Goal: Find specific page/section: Find specific page/section

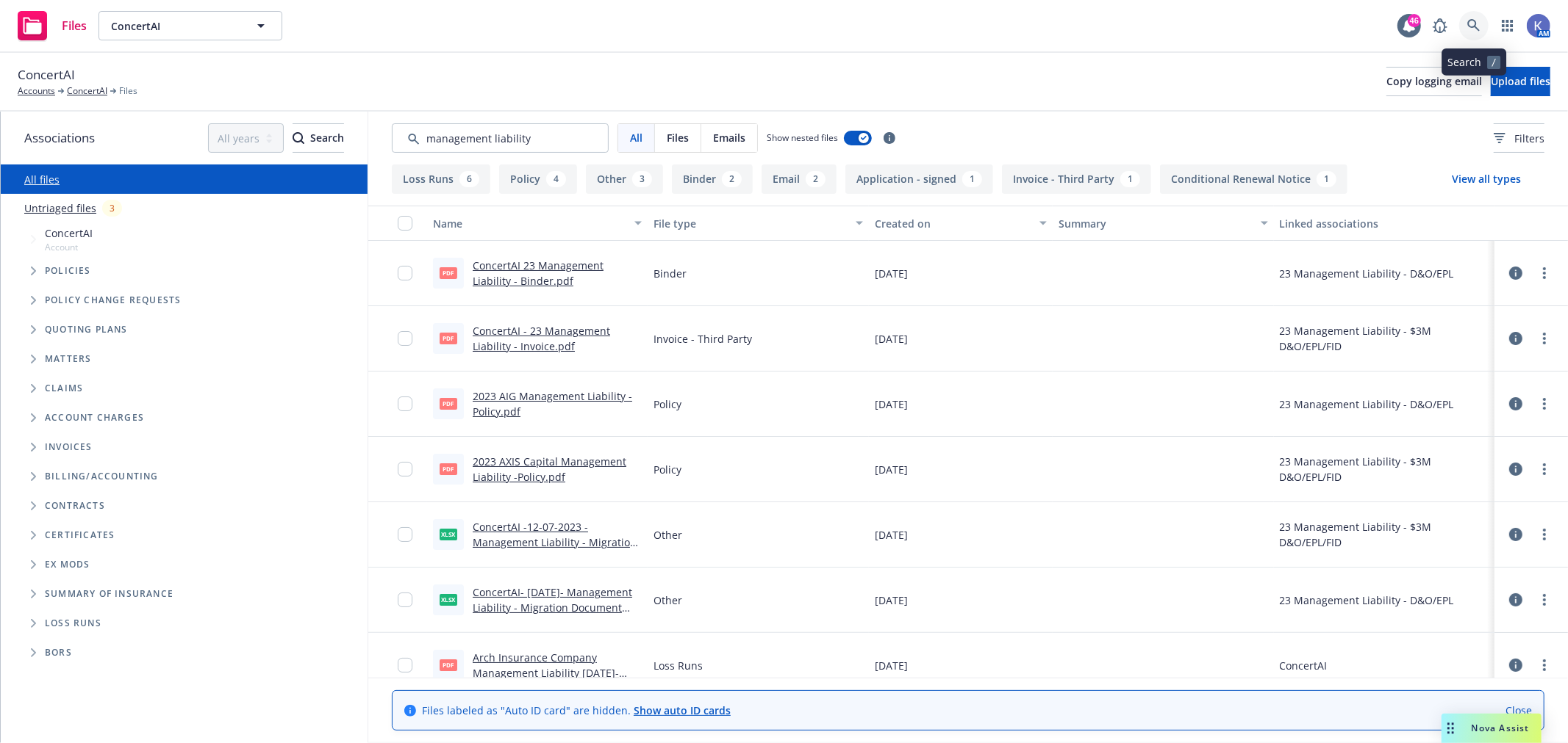
click at [1469, 26] on icon at bounding box center [1473, 25] width 13 height 13
click at [1474, 25] on icon at bounding box center [1473, 25] width 14 height 14
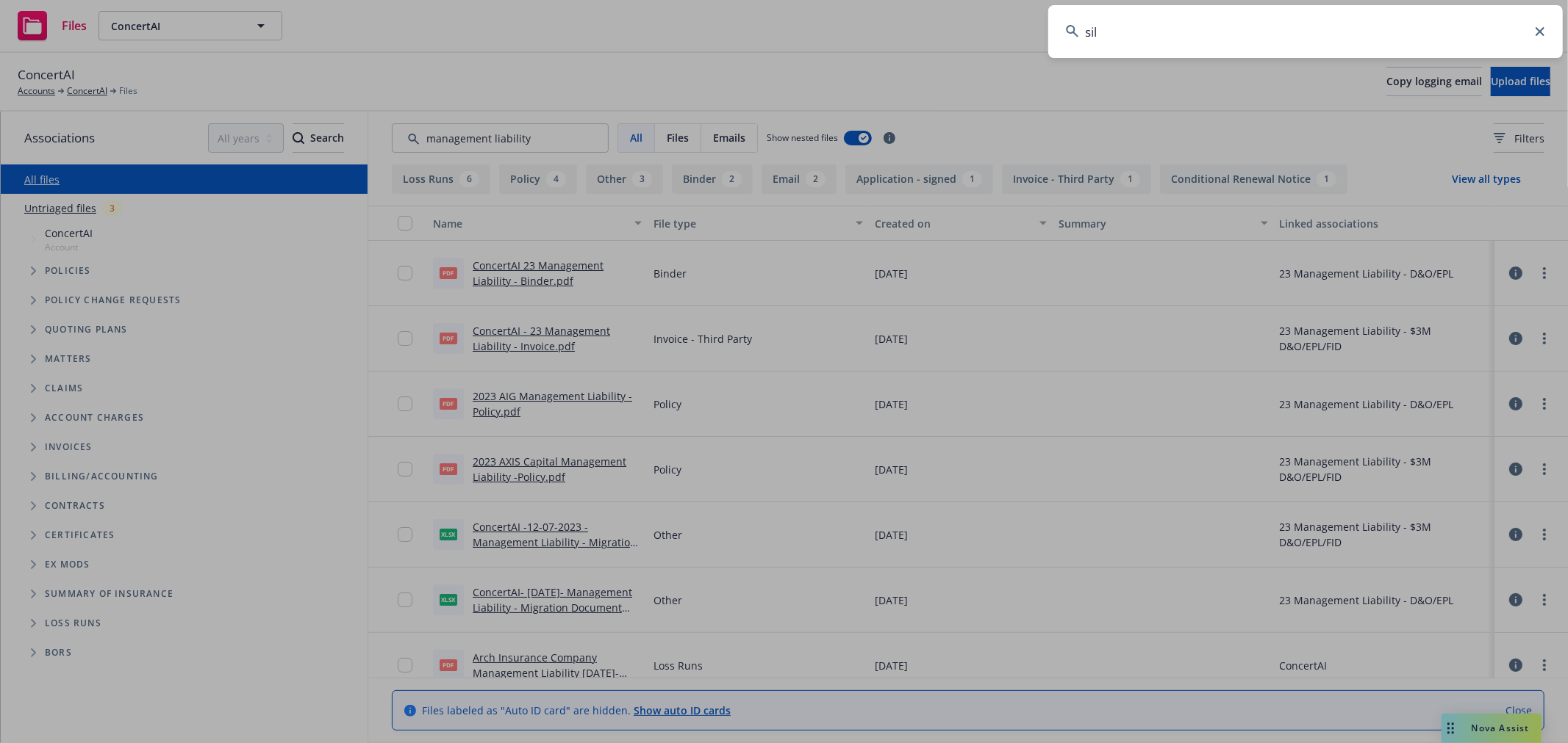
type input "sila"
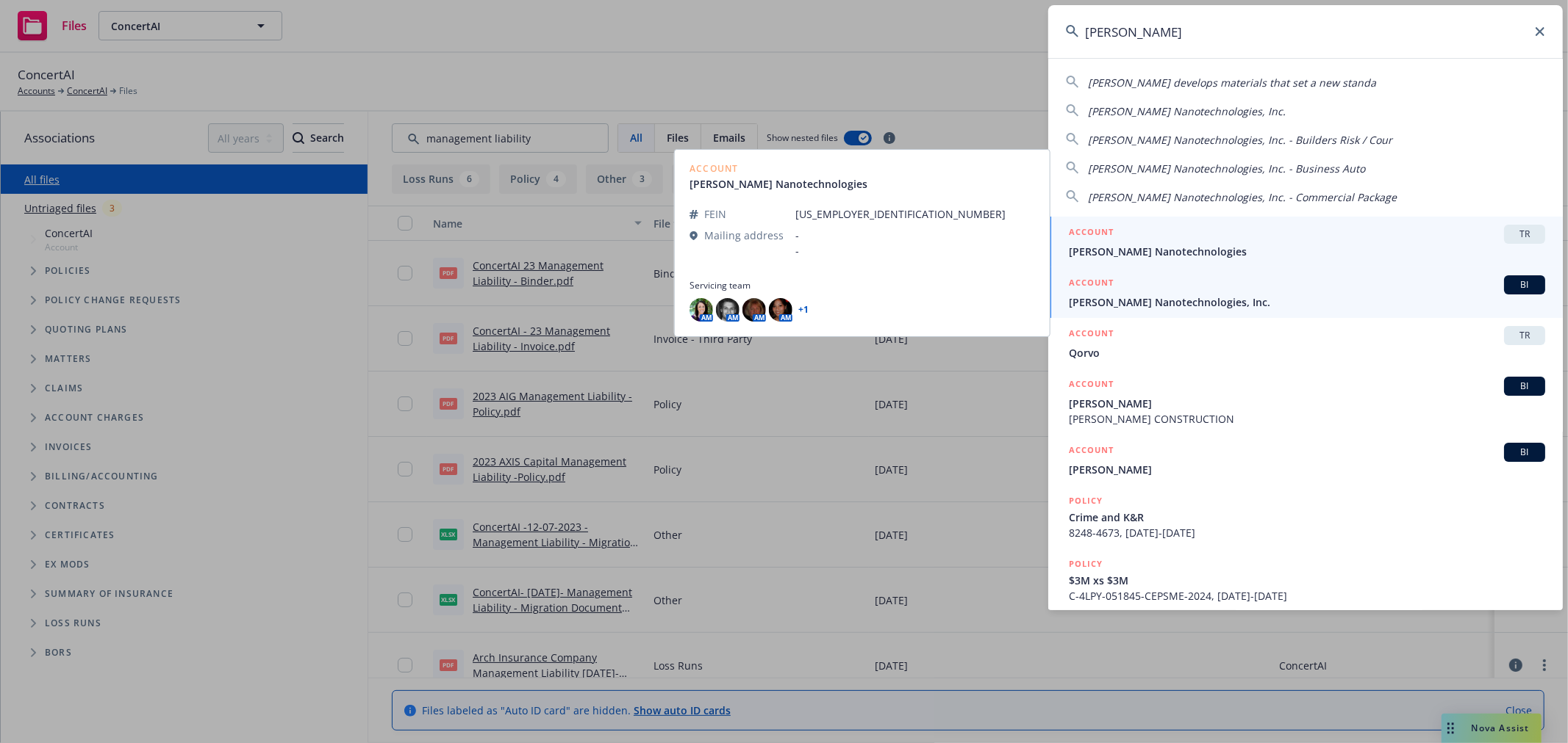
click at [1128, 302] on span "[PERSON_NAME] Nanotechnologies, Inc." at bounding box center [1307, 302] width 477 height 15
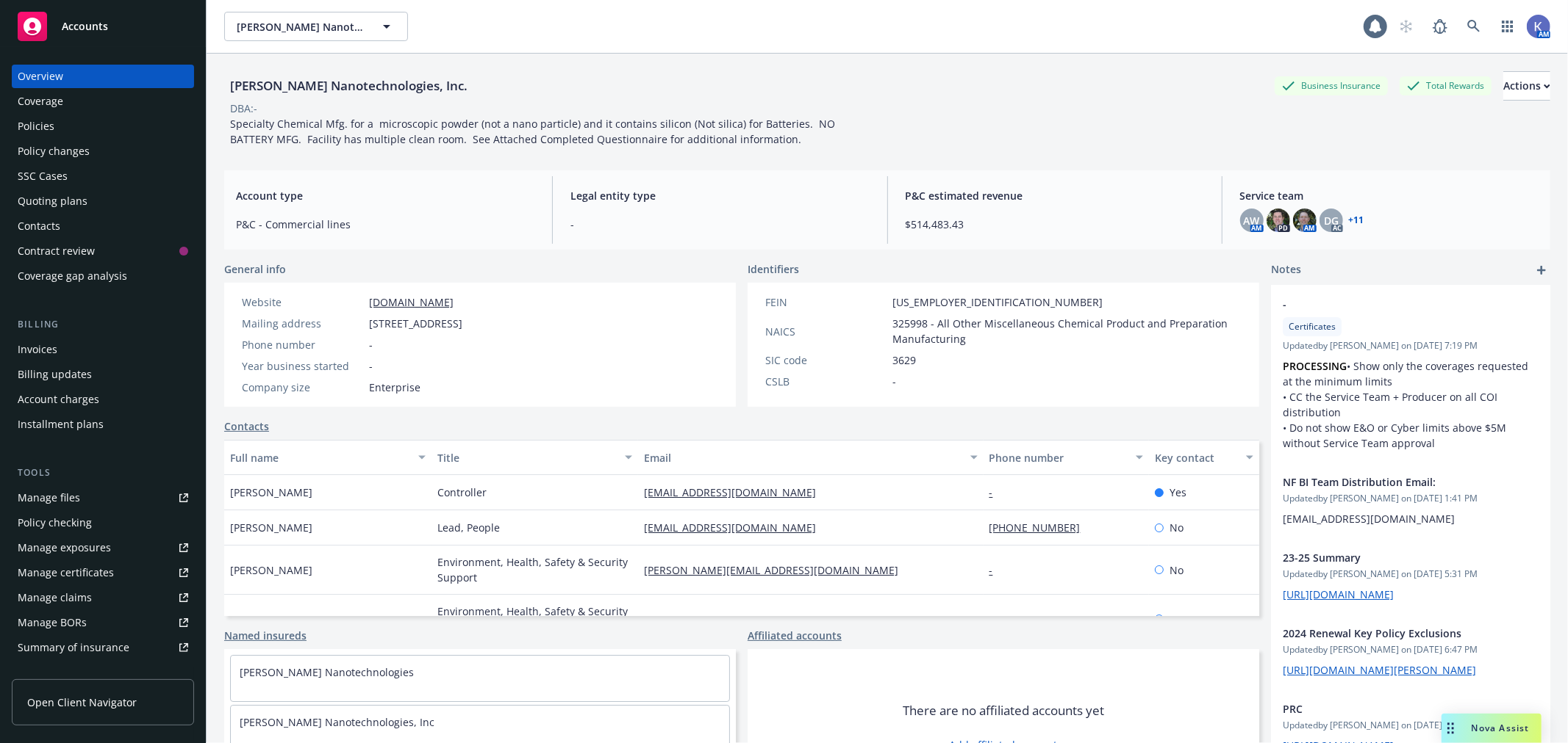
click at [59, 120] on div "Policies" at bounding box center [102, 127] width 170 height 24
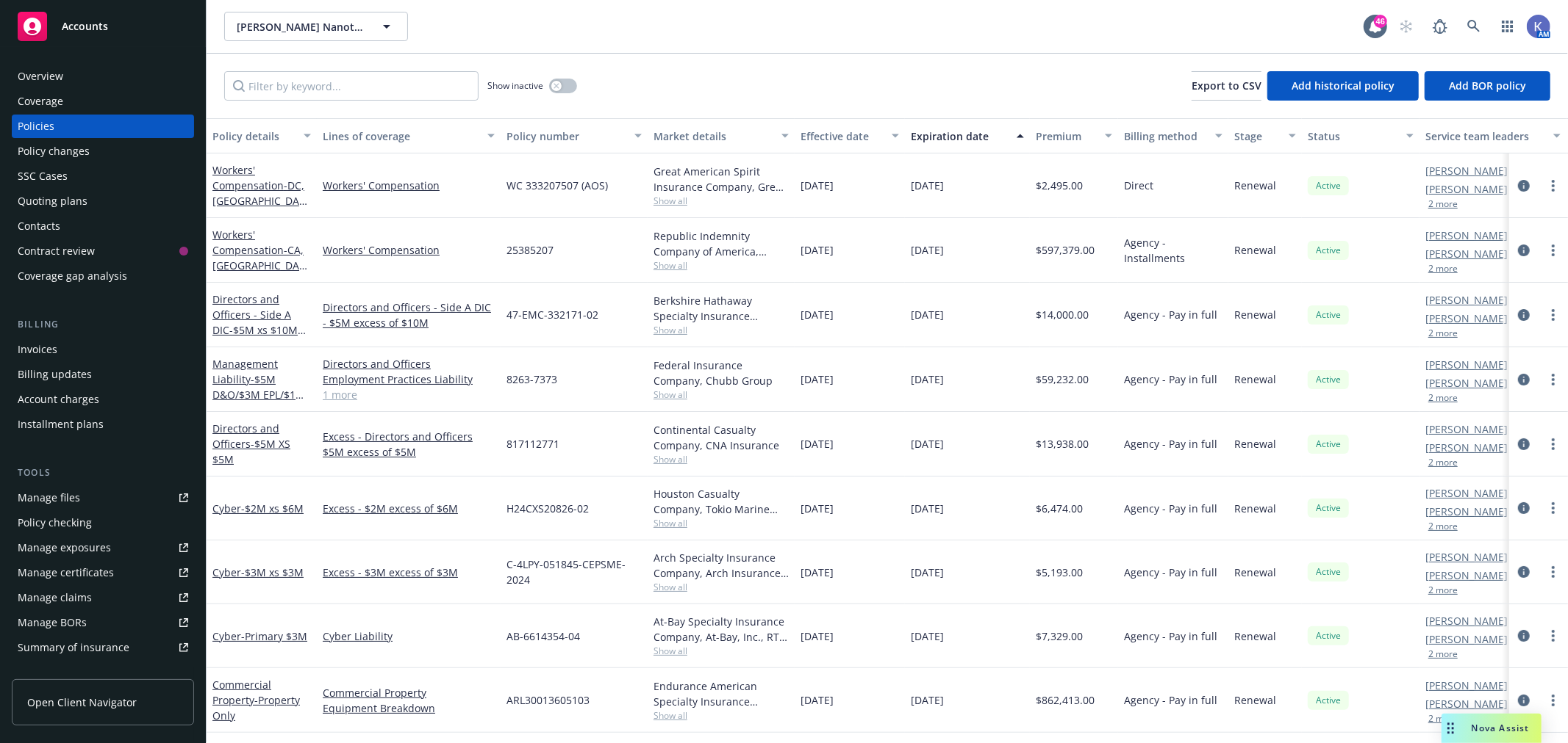
click at [345, 393] on link "1 more" at bounding box center [408, 394] width 172 height 15
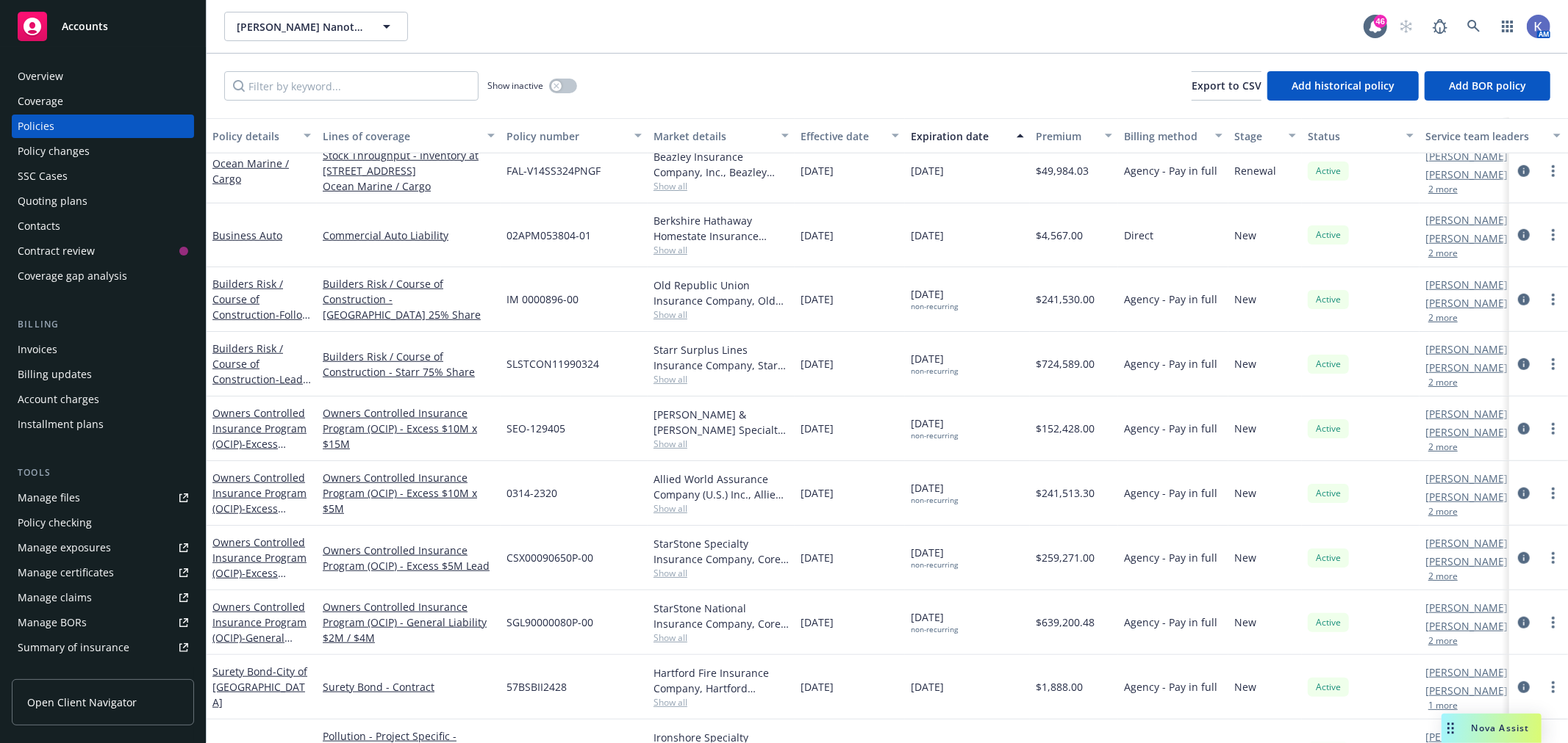
scroll to position [1006, 0]
